Goal: Information Seeking & Learning: Learn about a topic

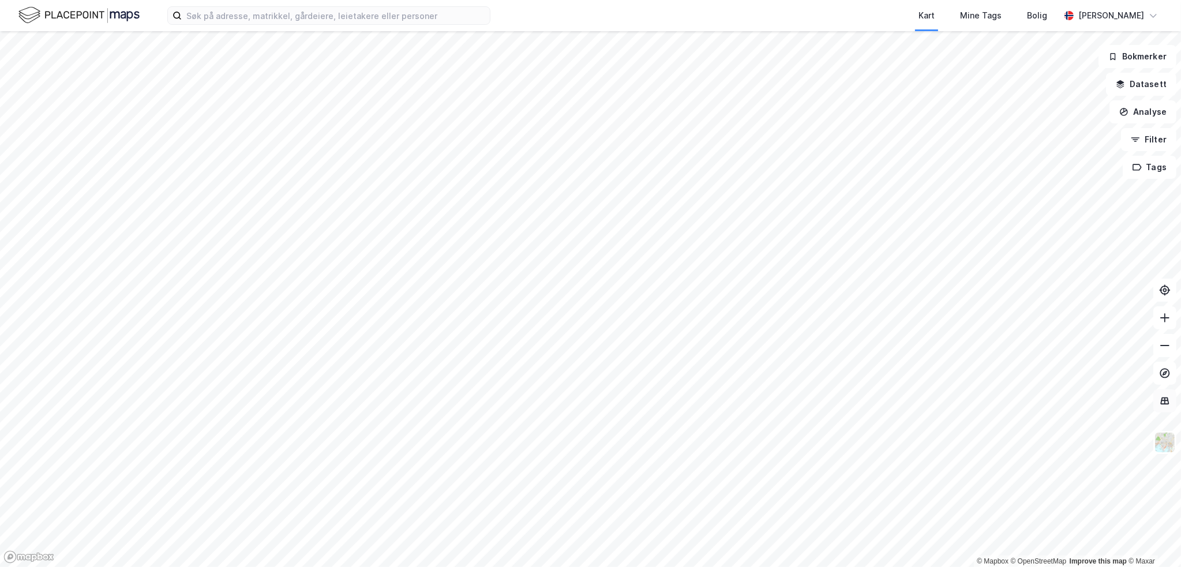
click at [1174, 390] on div "© Mapbox © OpenStreetMap Improve this map © [PERSON_NAME] Datasett Analyse Filt…" at bounding box center [590, 299] width 1181 height 536
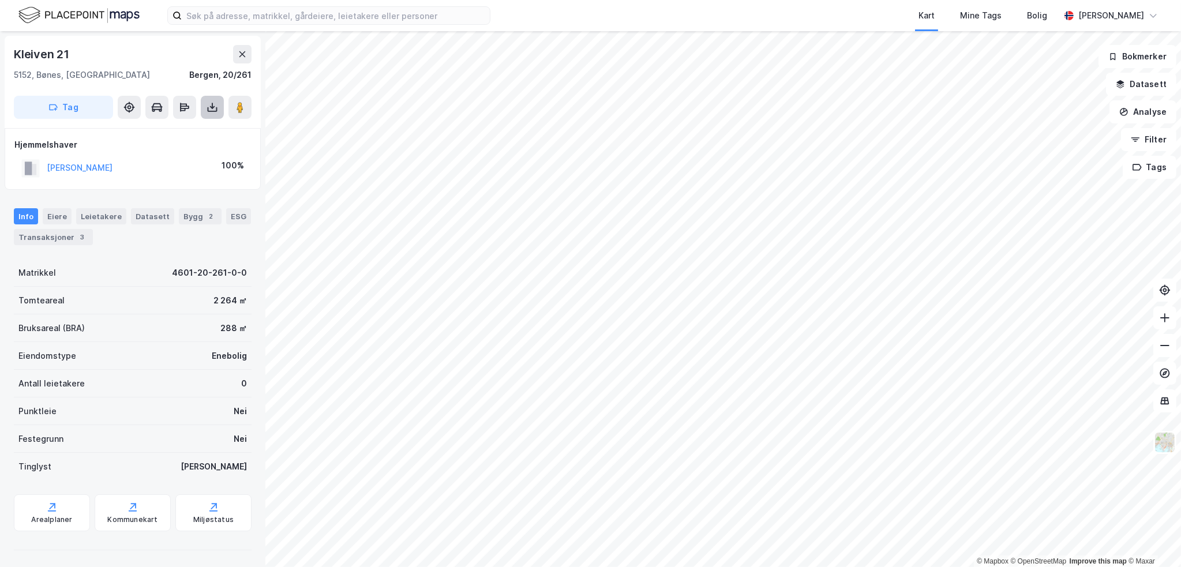
click at [206, 100] on button at bounding box center [212, 107] width 23 height 23
click at [212, 129] on div "Last ned grunnbok" at bounding box center [162, 130] width 123 height 18
click at [55, 210] on div "Eiere" at bounding box center [57, 216] width 29 height 16
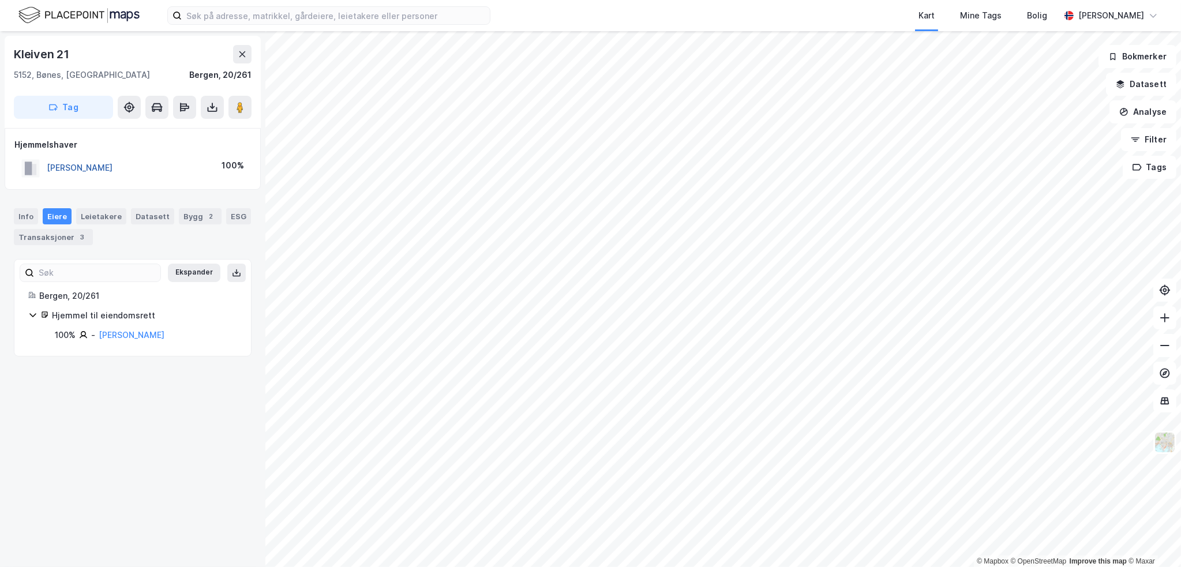
click at [0, 0] on button "[PERSON_NAME]" at bounding box center [0, 0] width 0 height 0
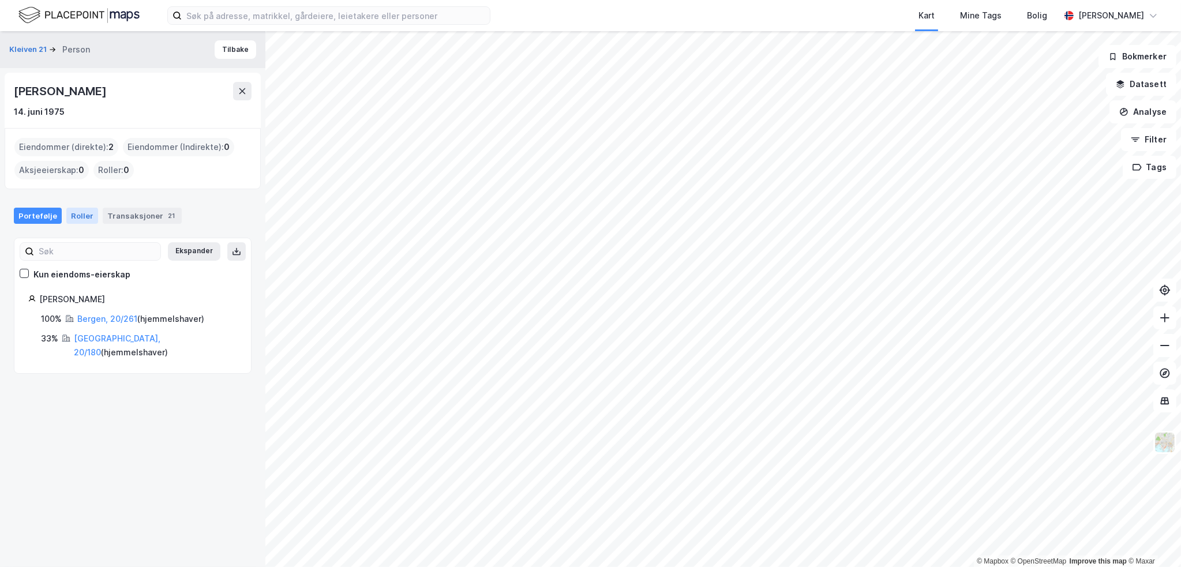
click at [78, 214] on div "Roller" at bounding box center [82, 216] width 32 height 16
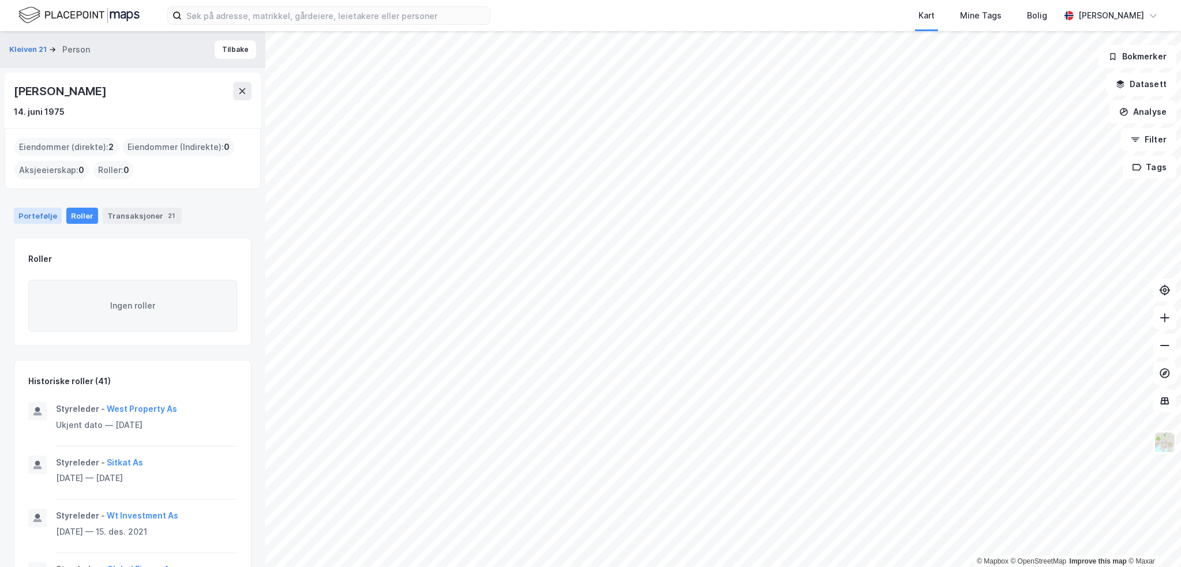
click at [42, 219] on div "Portefølje" at bounding box center [38, 216] width 48 height 16
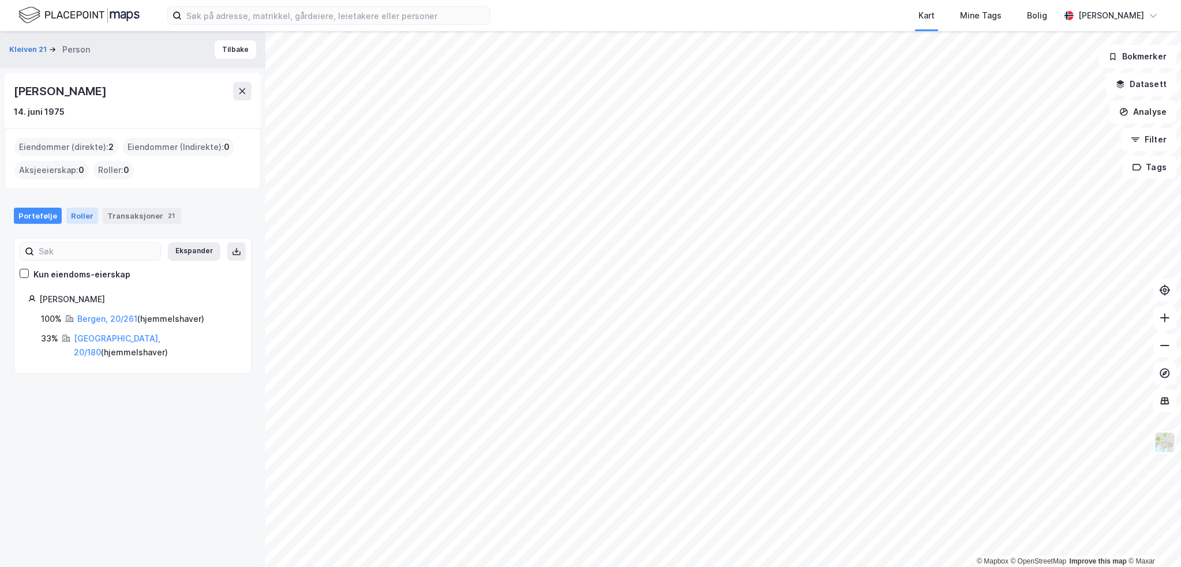
click at [81, 215] on div "Roller" at bounding box center [82, 216] width 32 height 16
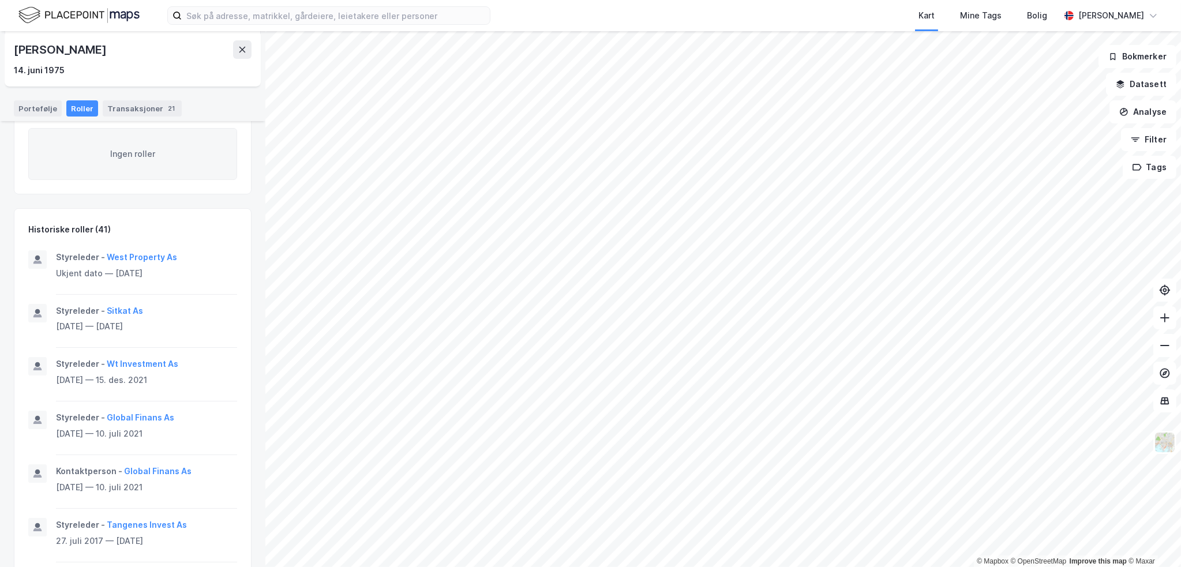
scroll to position [115, 0]
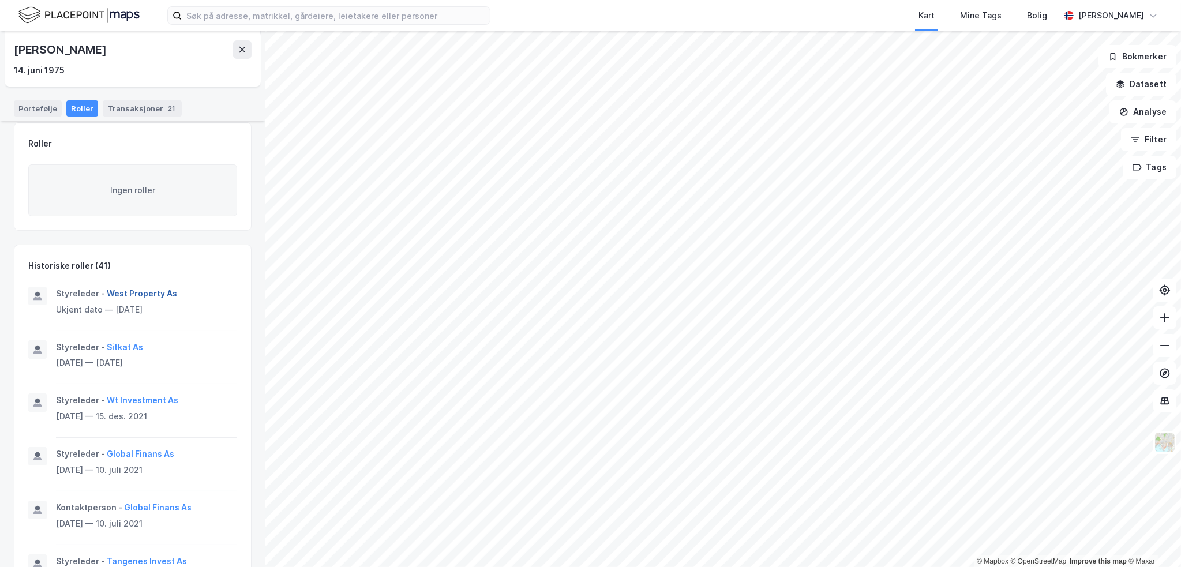
click at [0, 0] on button "West Property As" at bounding box center [0, 0] width 0 height 0
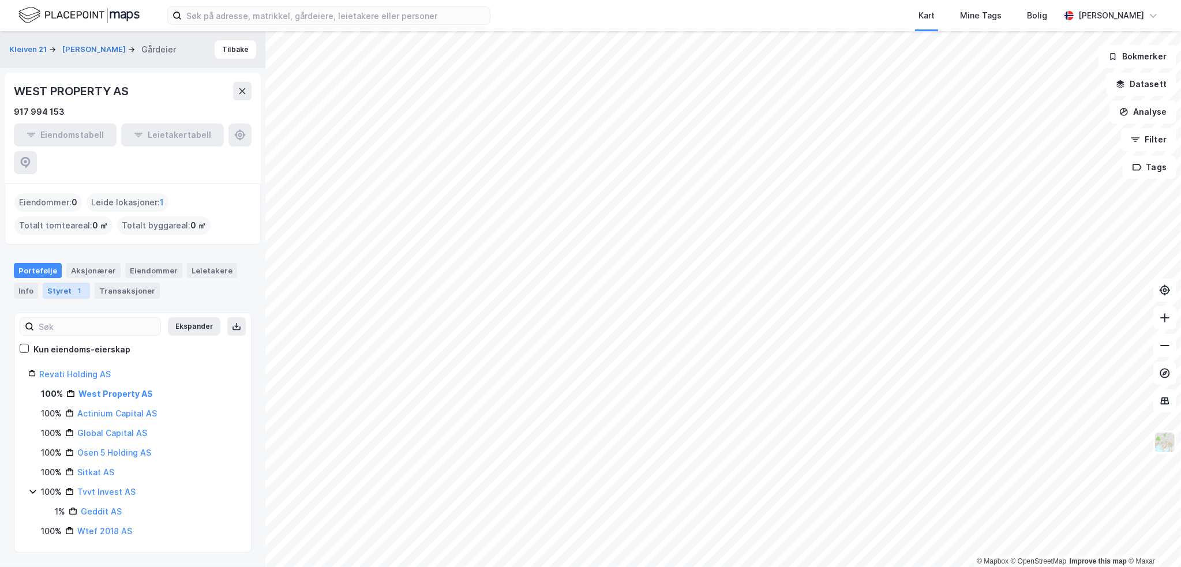
click at [75, 285] on div "1" at bounding box center [80, 291] width 12 height 12
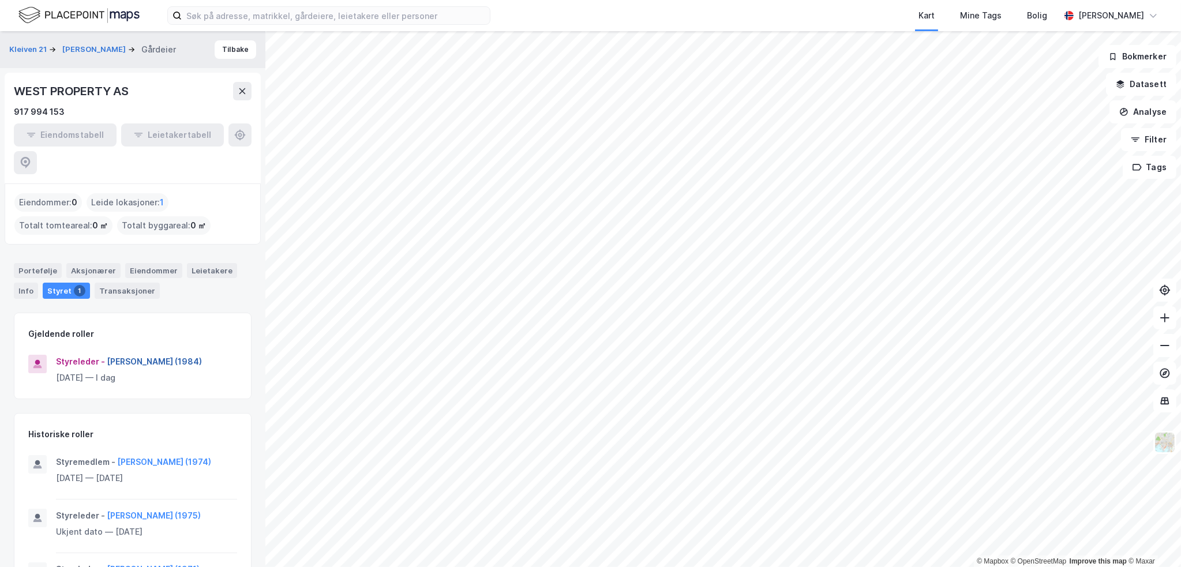
click at [0, 0] on button "[PERSON_NAME] (1984)" at bounding box center [0, 0] width 0 height 0
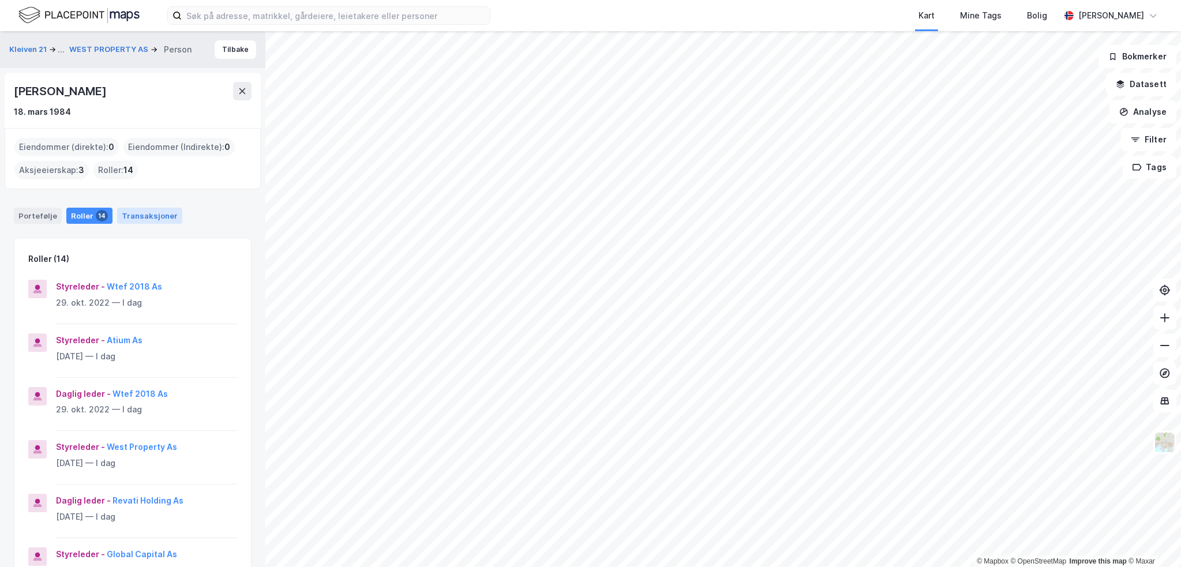
click at [134, 208] on div "Transaksjoner" at bounding box center [149, 216] width 65 height 16
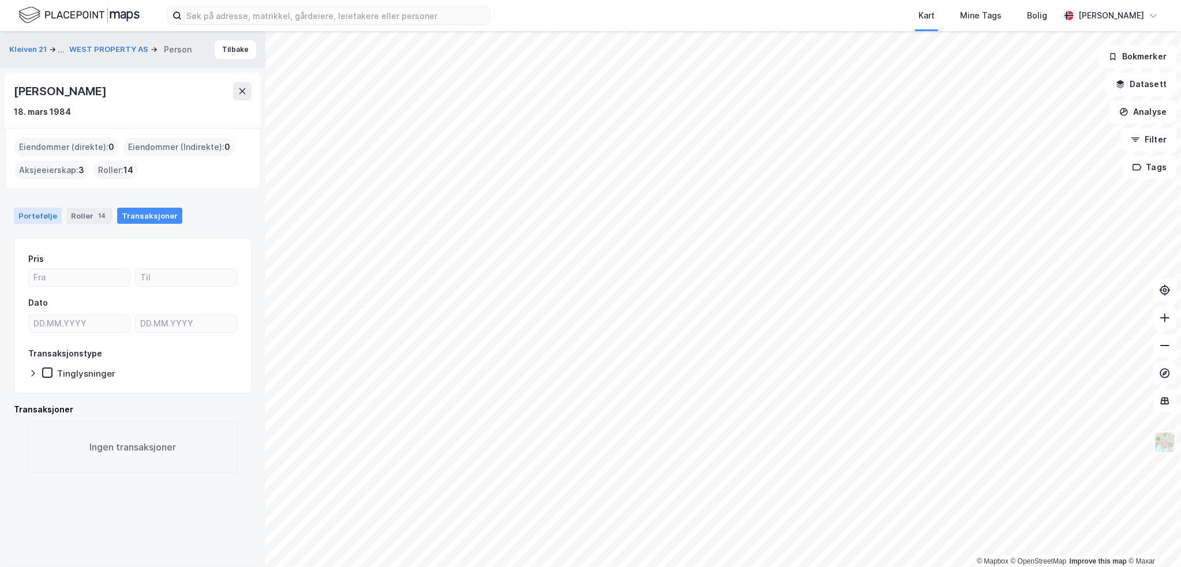
click at [48, 211] on div "Portefølje" at bounding box center [38, 216] width 48 height 16
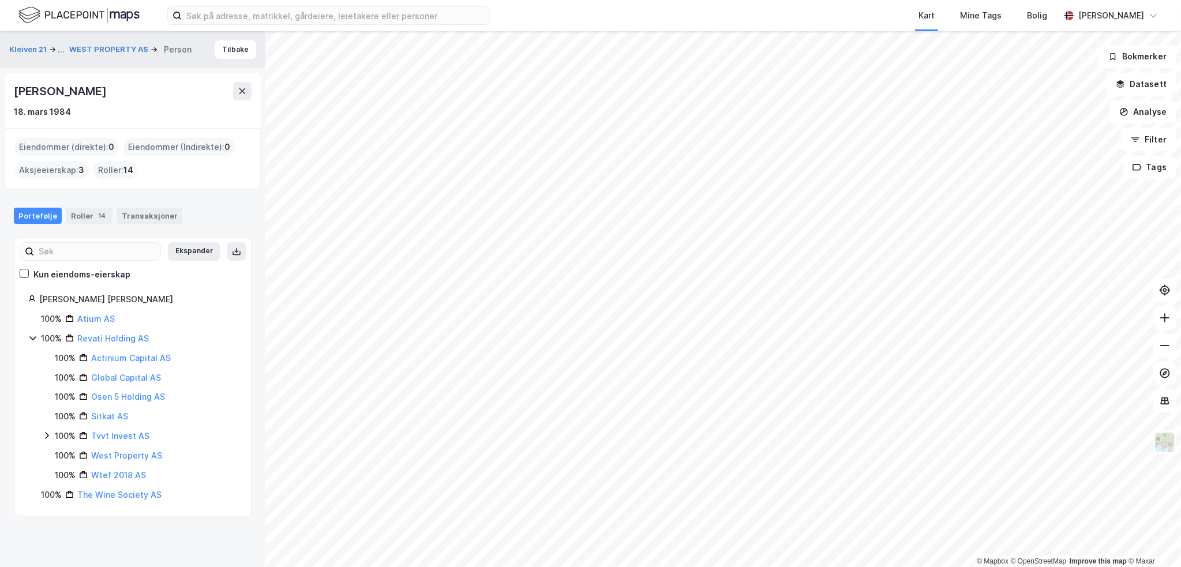
click at [70, 93] on div "[PERSON_NAME]" at bounding box center [61, 91] width 95 height 18
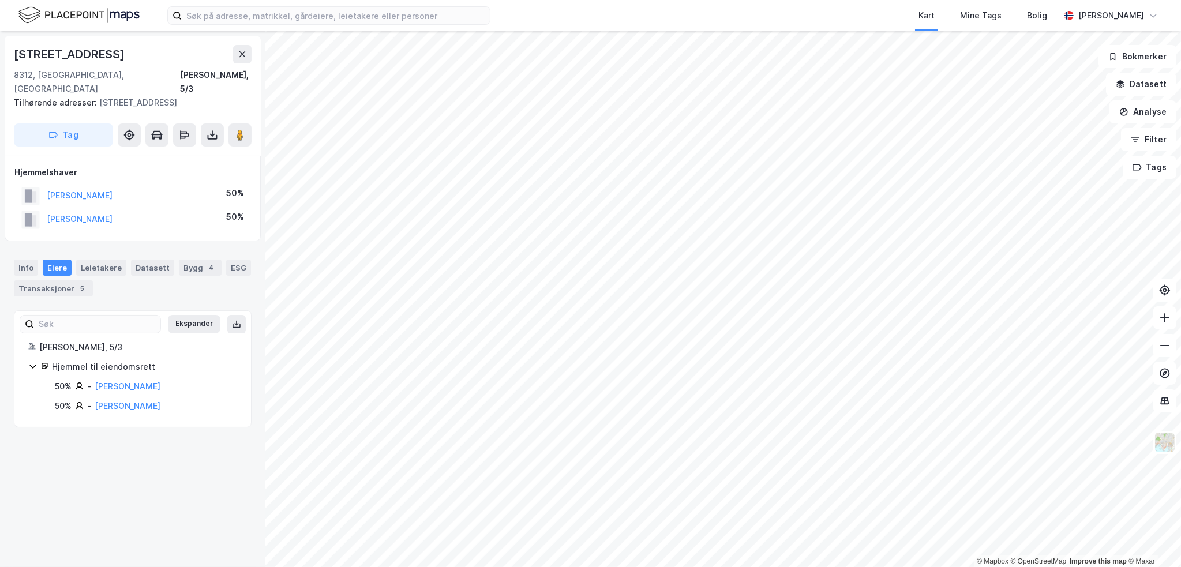
click at [88, 212] on div "[PERSON_NAME]" at bounding box center [80, 219] width 66 height 14
click at [0, 0] on button "[PERSON_NAME]" at bounding box center [0, 0] width 0 height 0
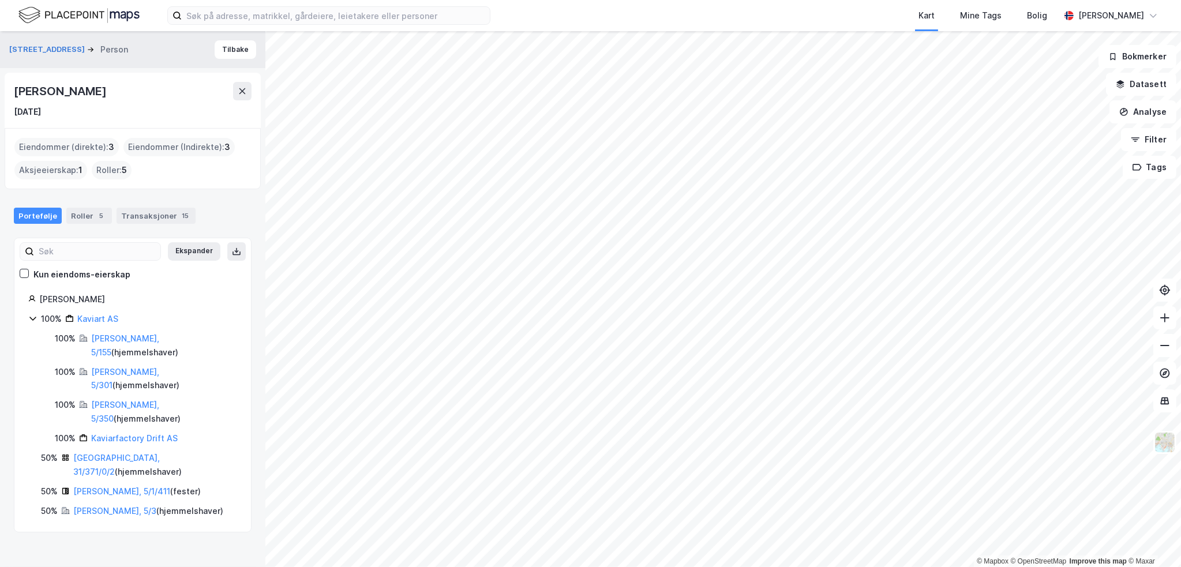
click at [73, 93] on div "[PERSON_NAME]" at bounding box center [61, 91] width 95 height 18
